Goal: Transaction & Acquisition: Book appointment/travel/reservation

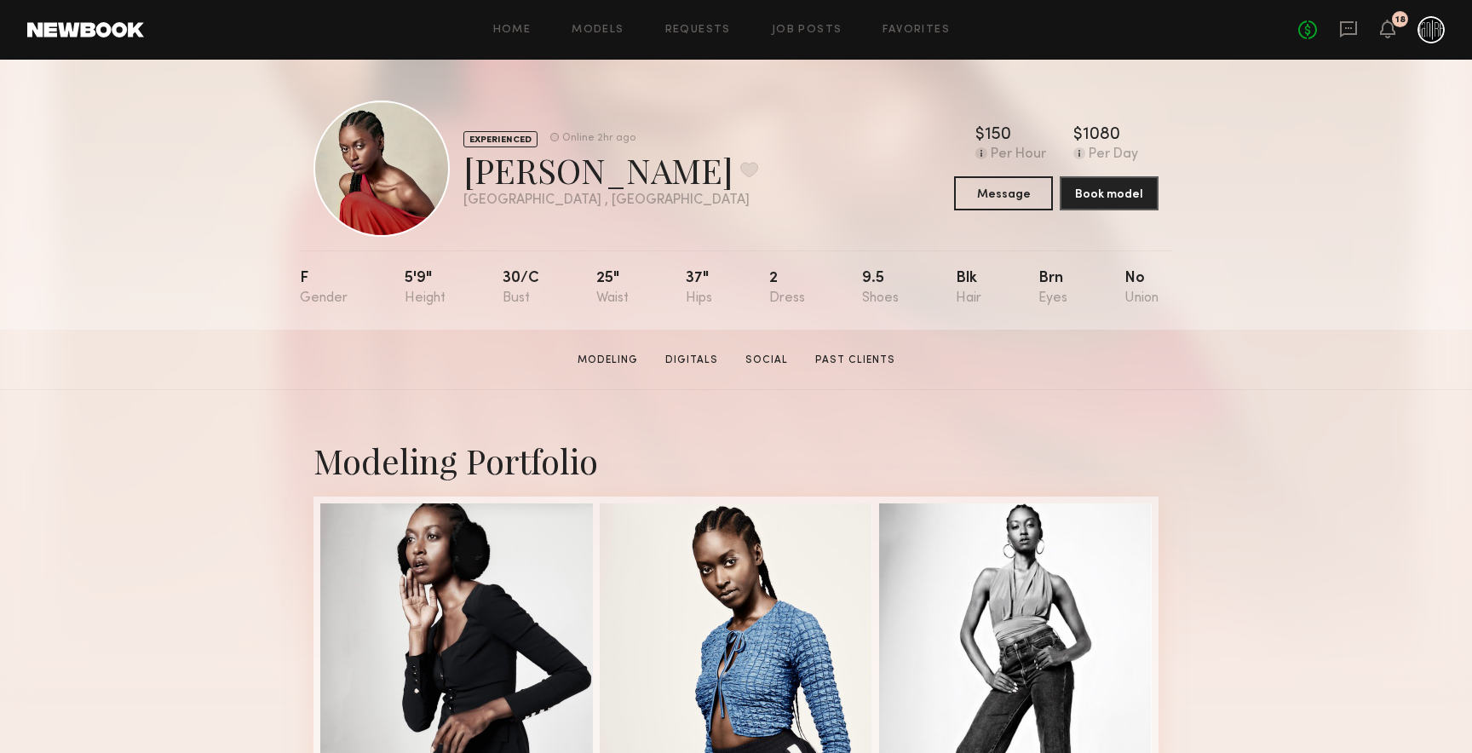
scroll to position [107, 0]
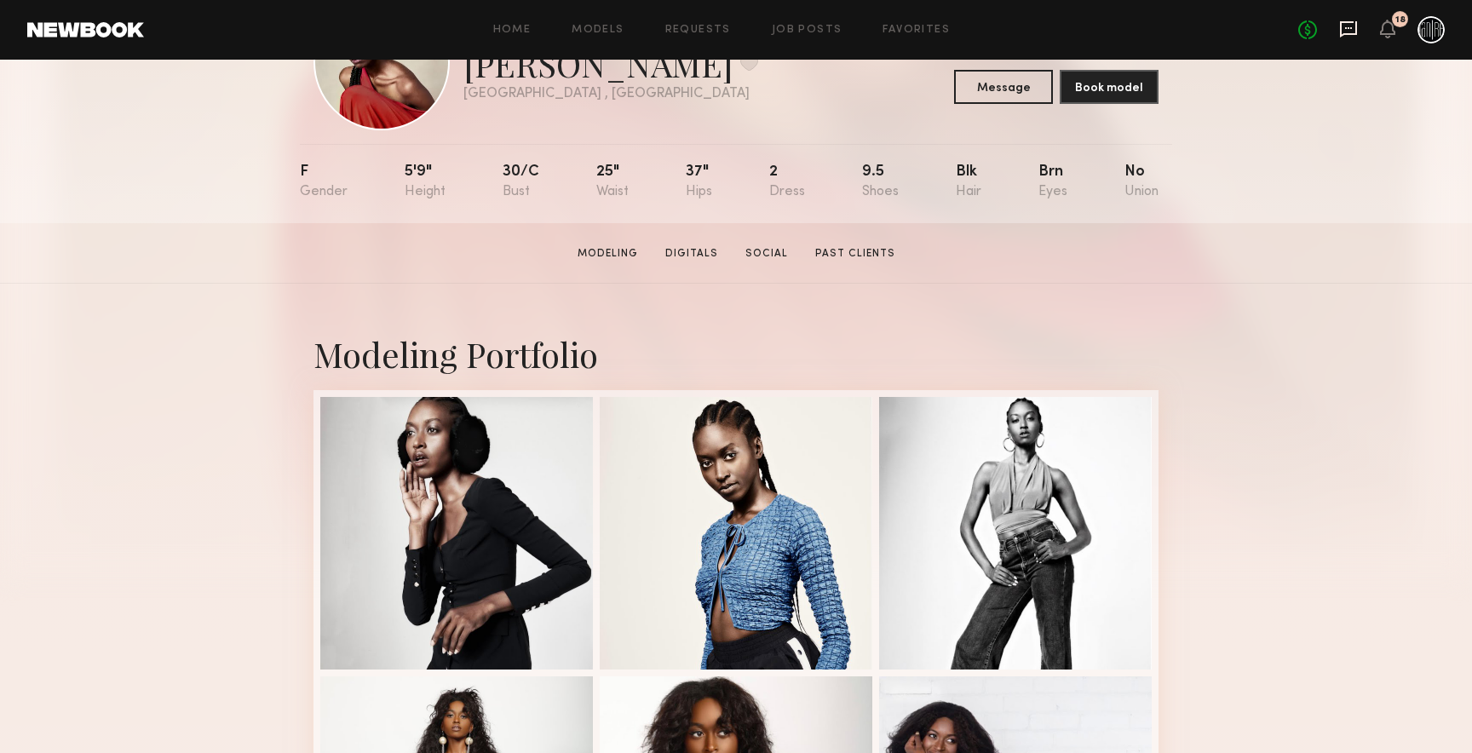
click at [1356, 31] on icon at bounding box center [1348, 29] width 17 height 16
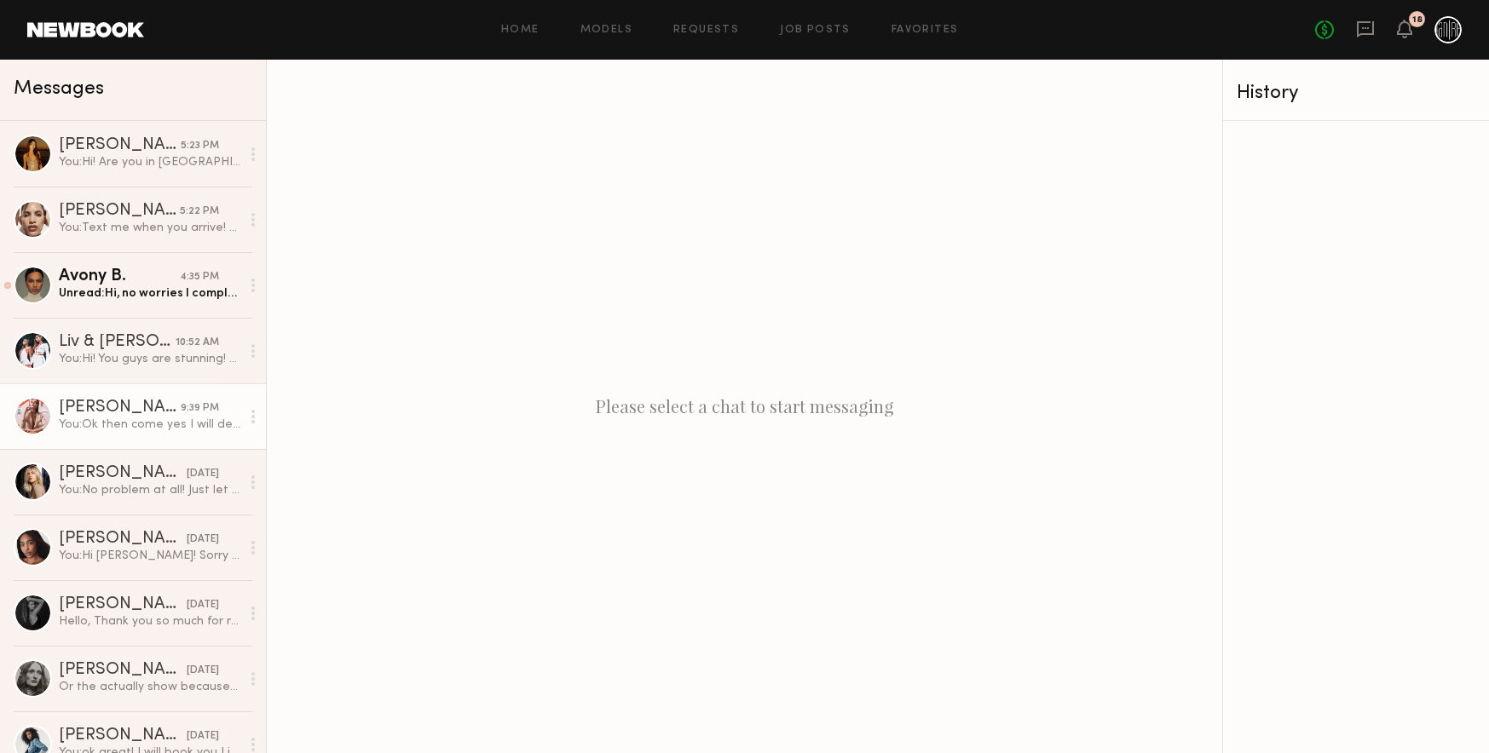
click at [101, 430] on div "You: Ok then come yes I will definitely book you for the show! You're gorgeous!…" at bounding box center [149, 425] width 181 height 16
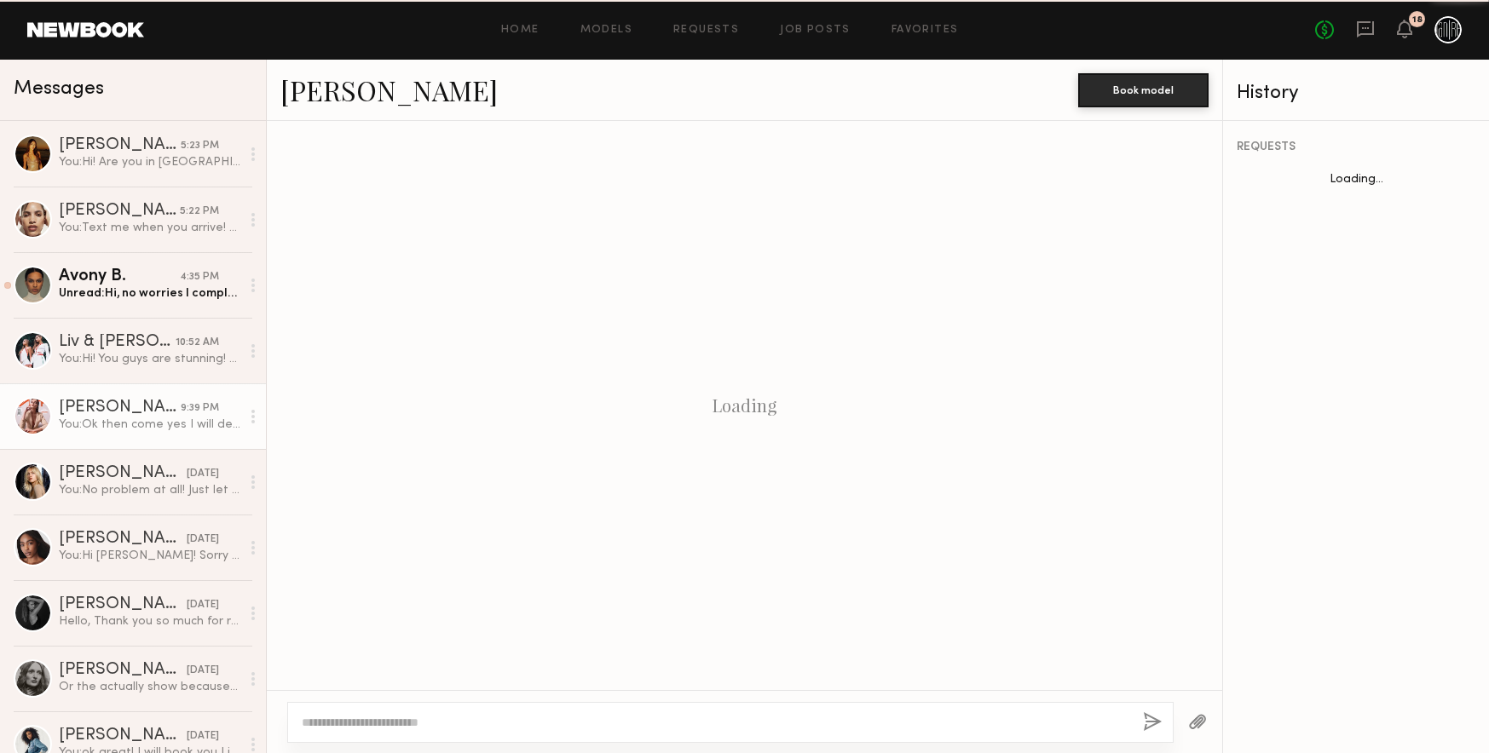
scroll to position [518, 0]
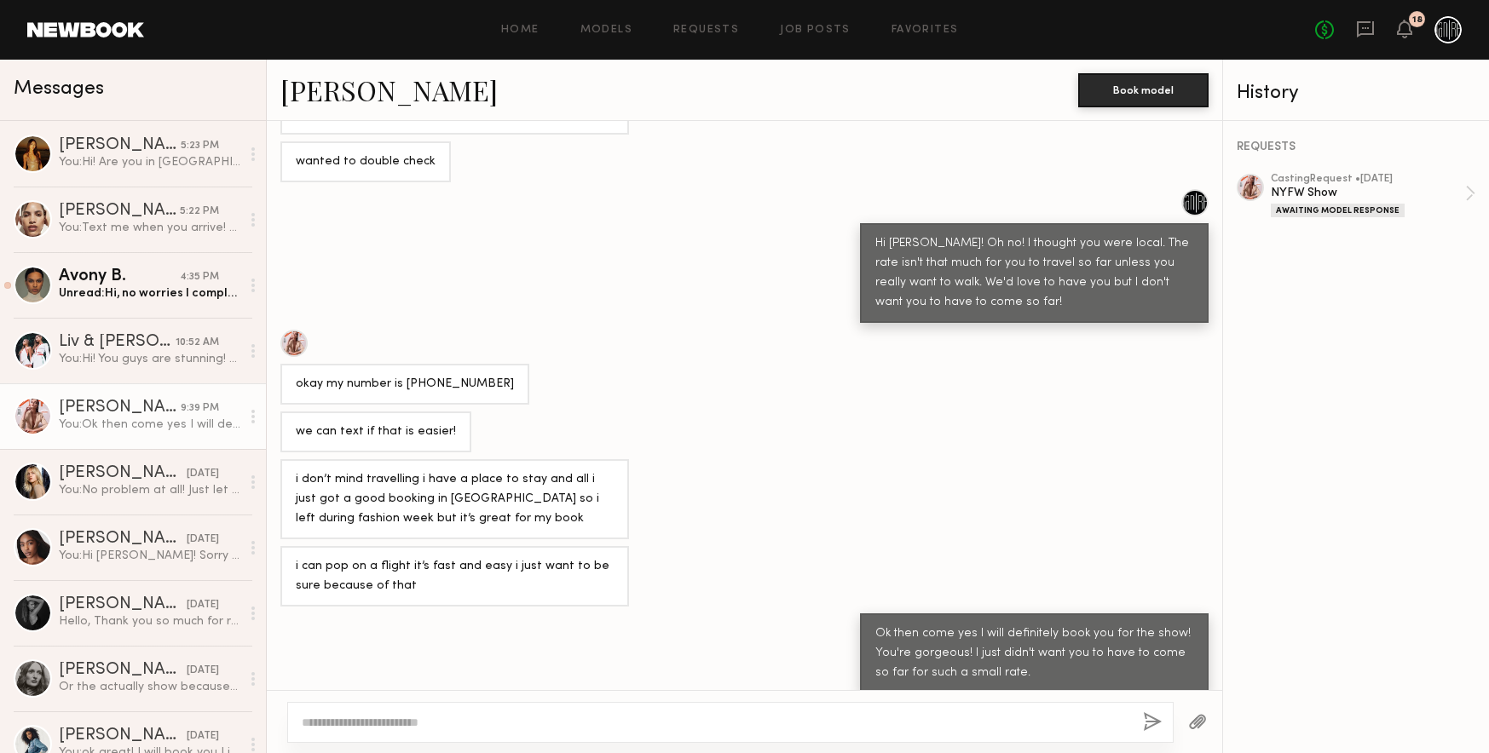
click at [393, 102] on link "[PERSON_NAME]" at bounding box center [388, 90] width 217 height 37
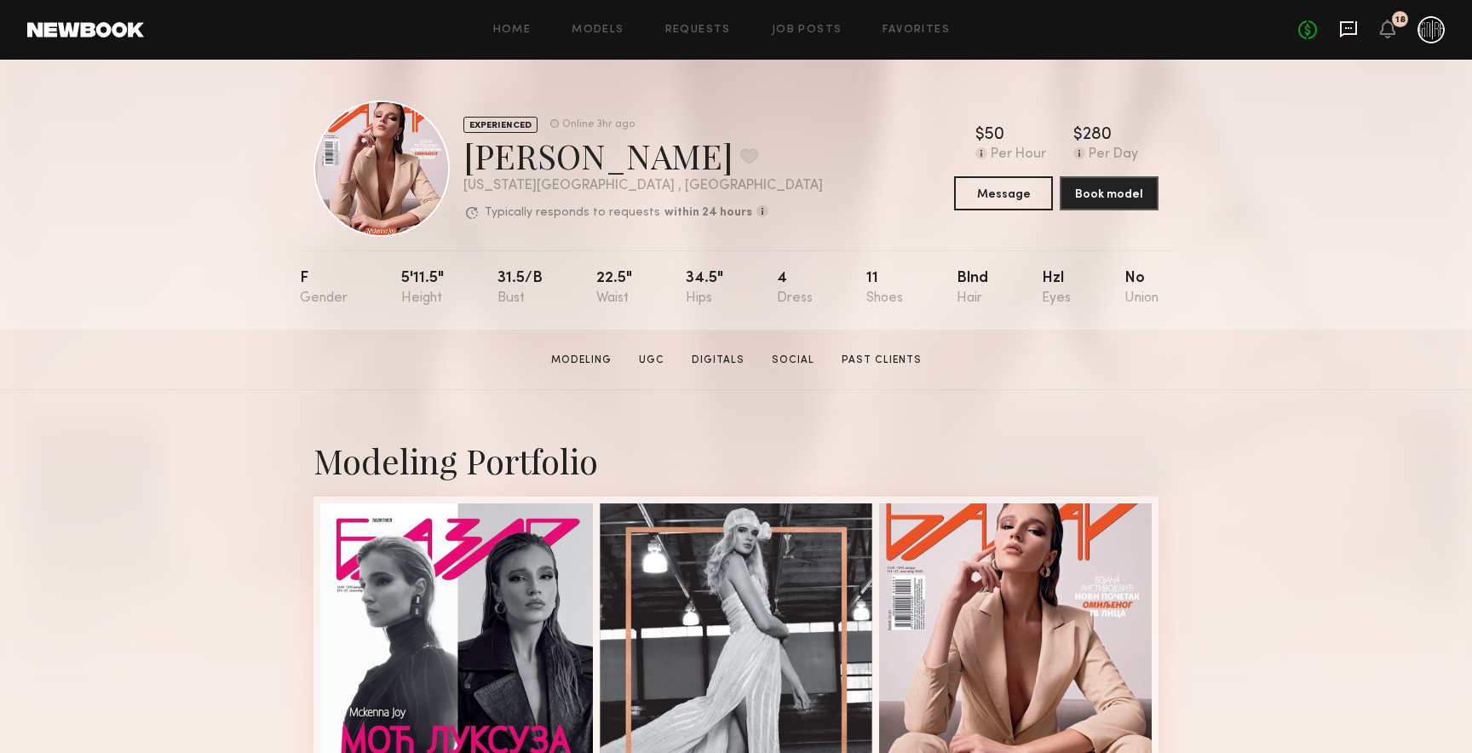
click at [1350, 33] on icon at bounding box center [1348, 29] width 17 height 16
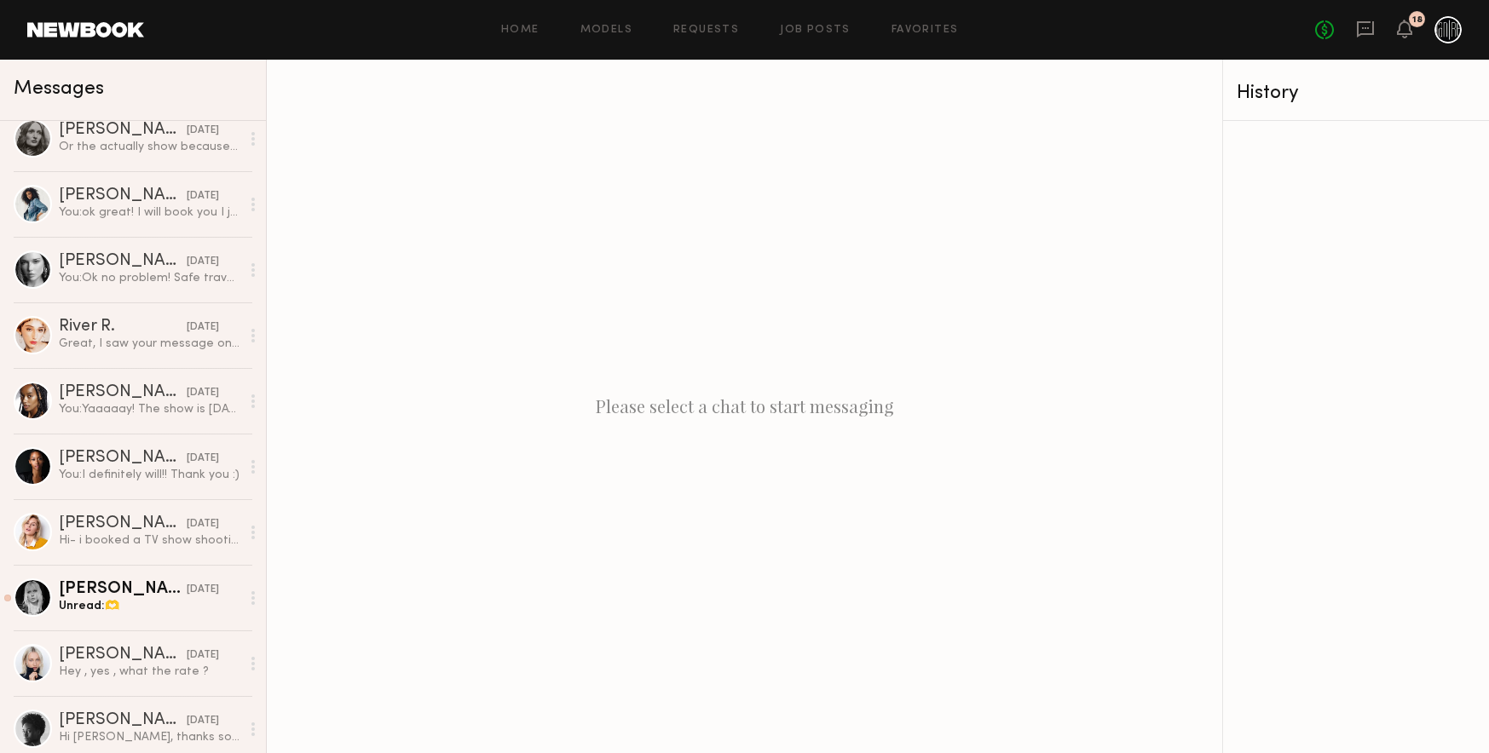
scroll to position [533, 0]
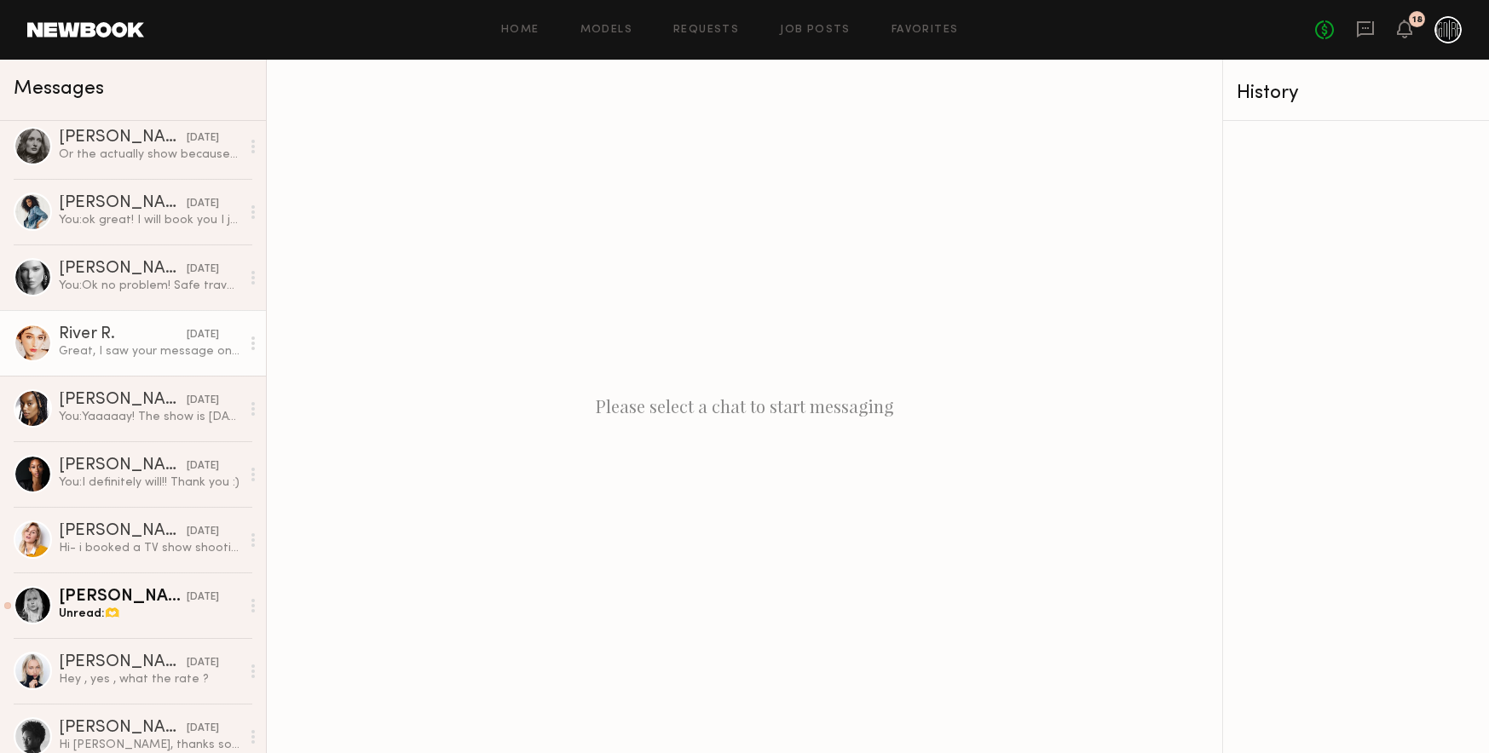
click at [168, 351] on div "Great, I saw your message on Instagram too. See you [DATE]!" at bounding box center [149, 351] width 181 height 16
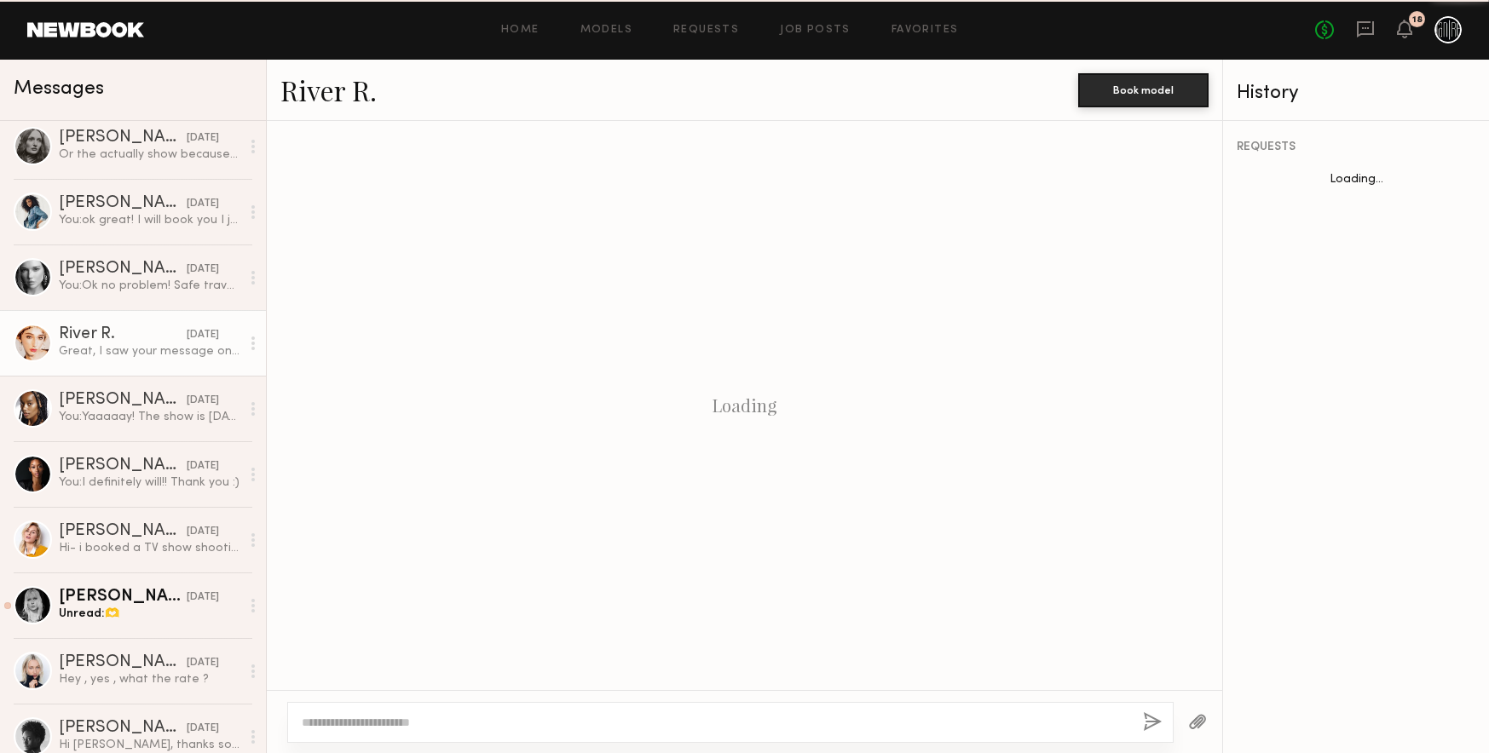
scroll to position [520, 0]
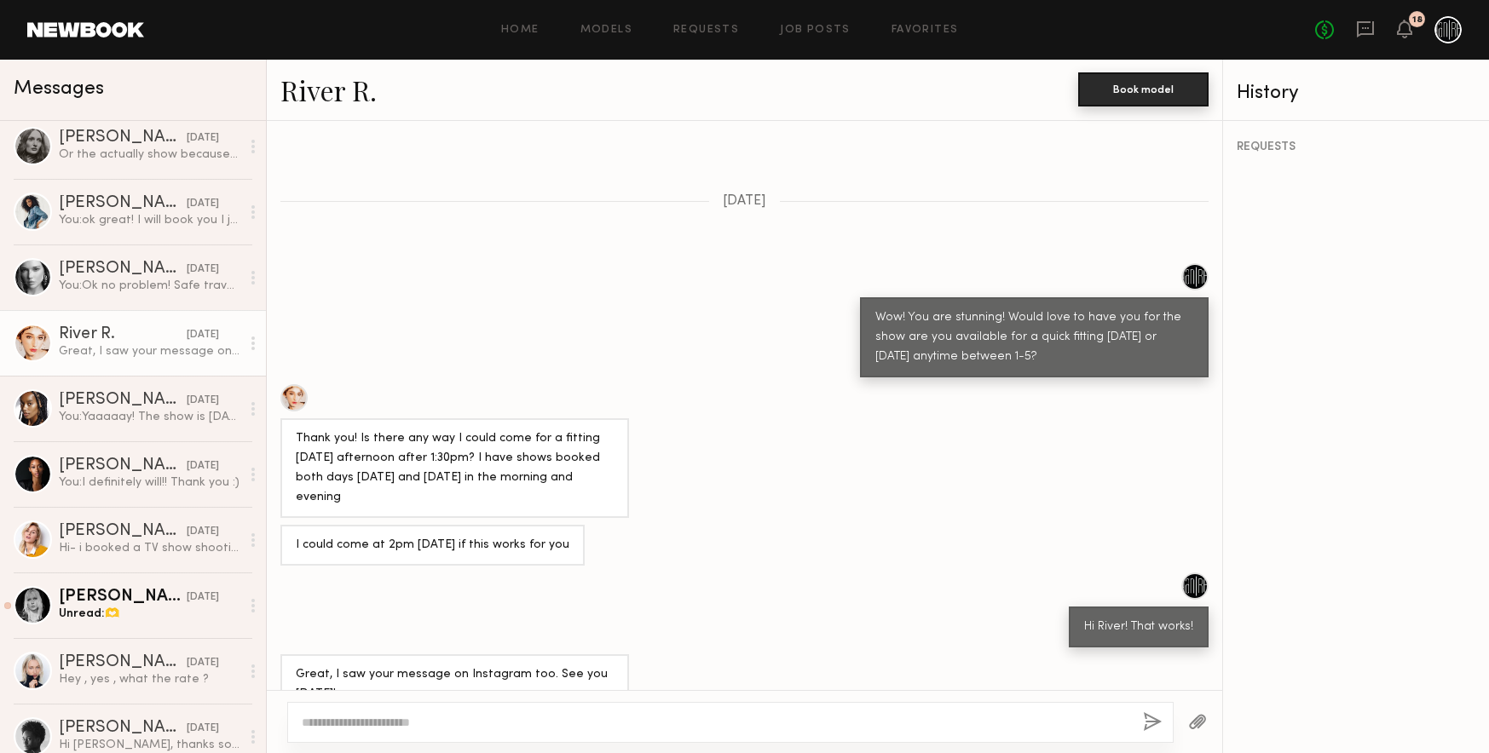
click at [1120, 84] on button "Book model" at bounding box center [1143, 89] width 130 height 34
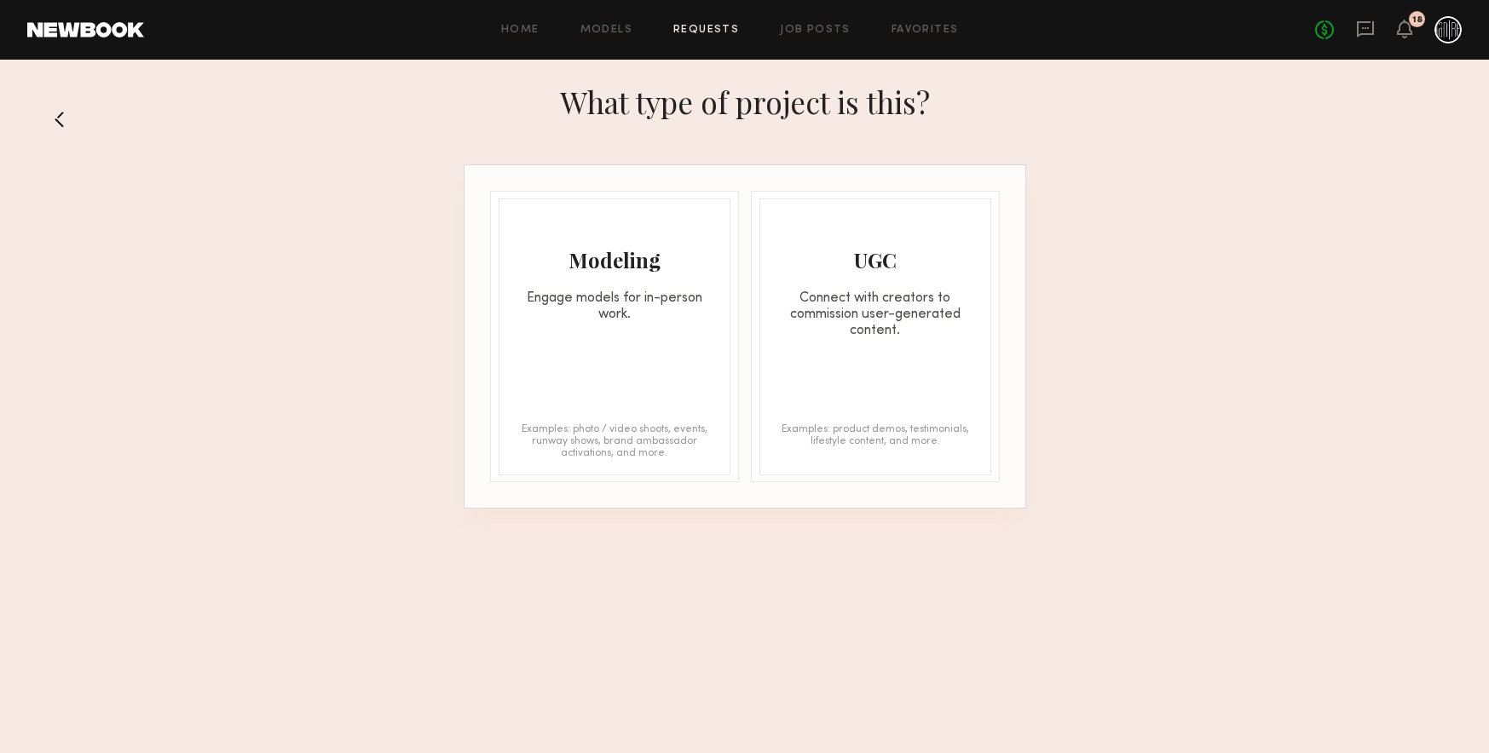
click at [675, 362] on div "Modeling Engage models for in-person work. Examples: photo / video shoots, even…" at bounding box center [614, 337] width 232 height 277
